Goal: Transaction & Acquisition: Purchase product/service

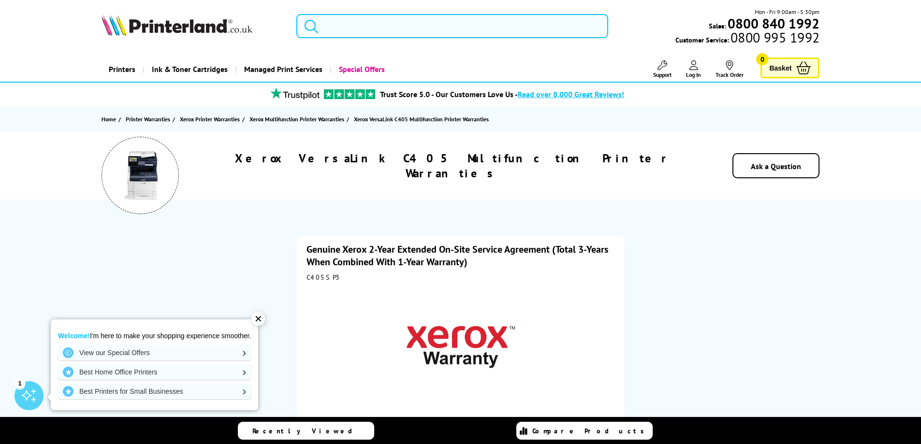
click at [393, 34] on input "search" at bounding box center [452, 26] width 312 height 24
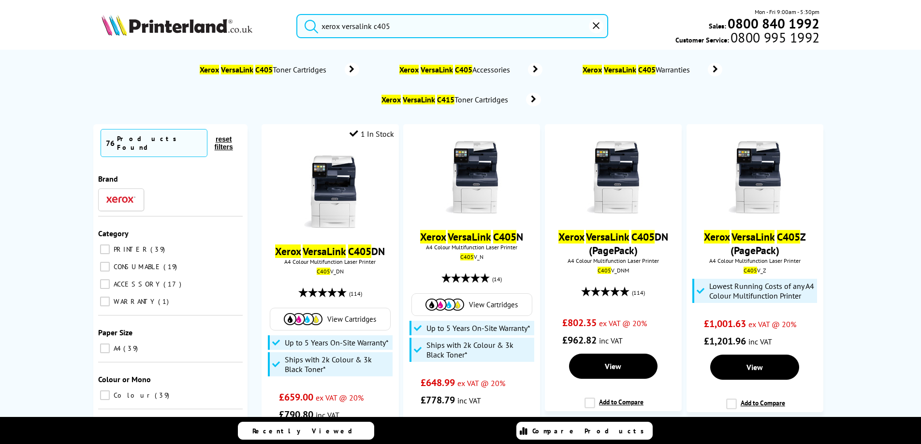
type input "xerox versalink c405"
click at [297, 14] on button "submit" at bounding box center [309, 24] width 24 height 21
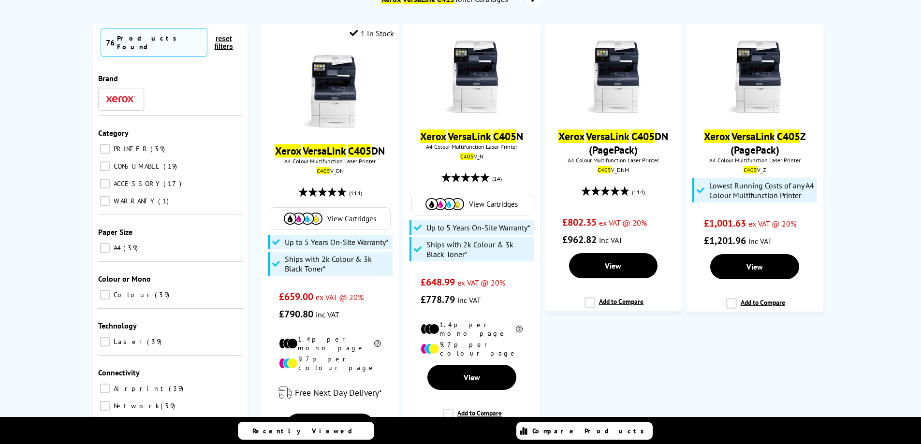
scroll to position [97, 0]
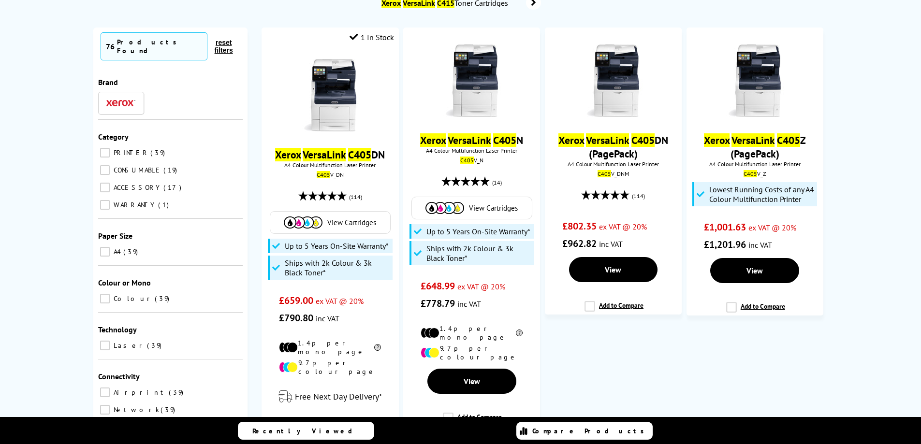
click at [368, 100] on div at bounding box center [329, 96] width 127 height 74
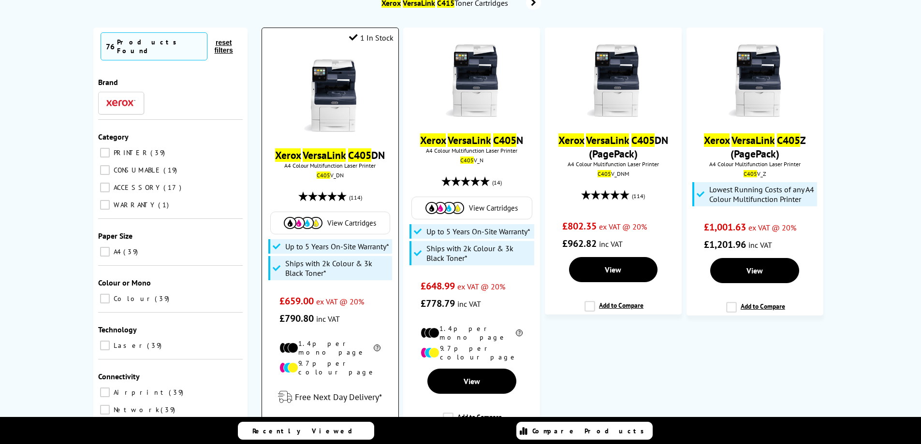
click at [321, 156] on mark "VersaLink" at bounding box center [324, 155] width 43 height 14
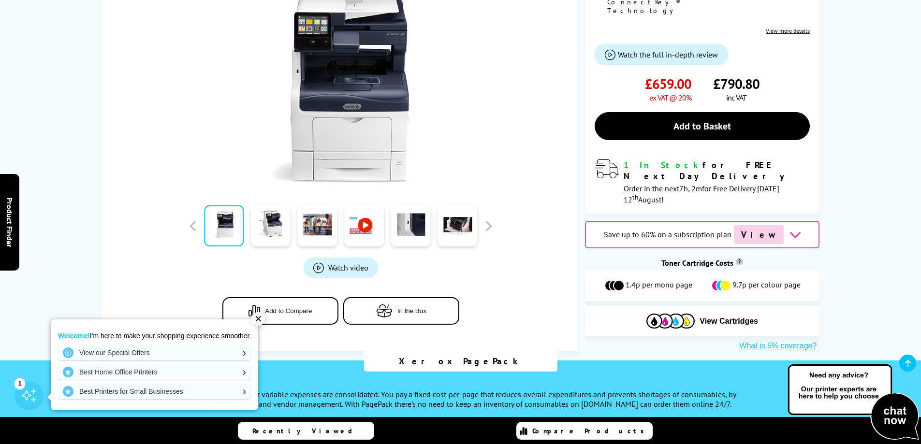
scroll to position [145, 0]
